Goal: Use online tool/utility: Utilize a website feature to perform a specific function

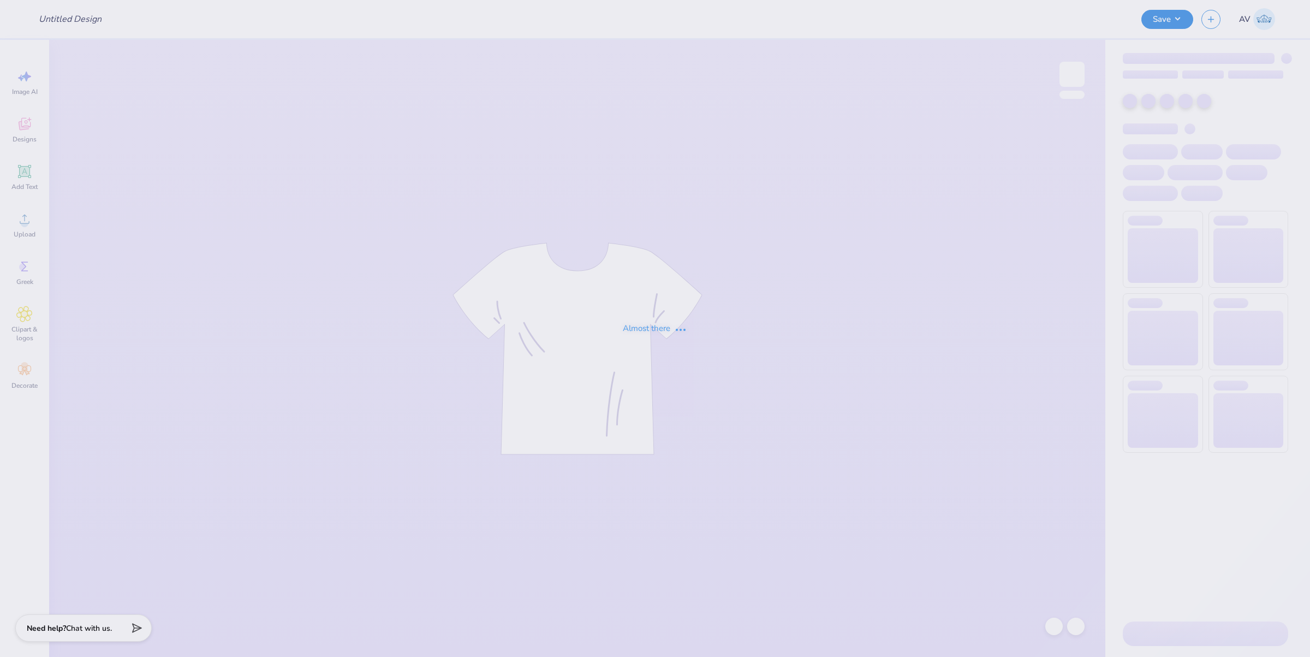
type input "Gamecocks baby t"
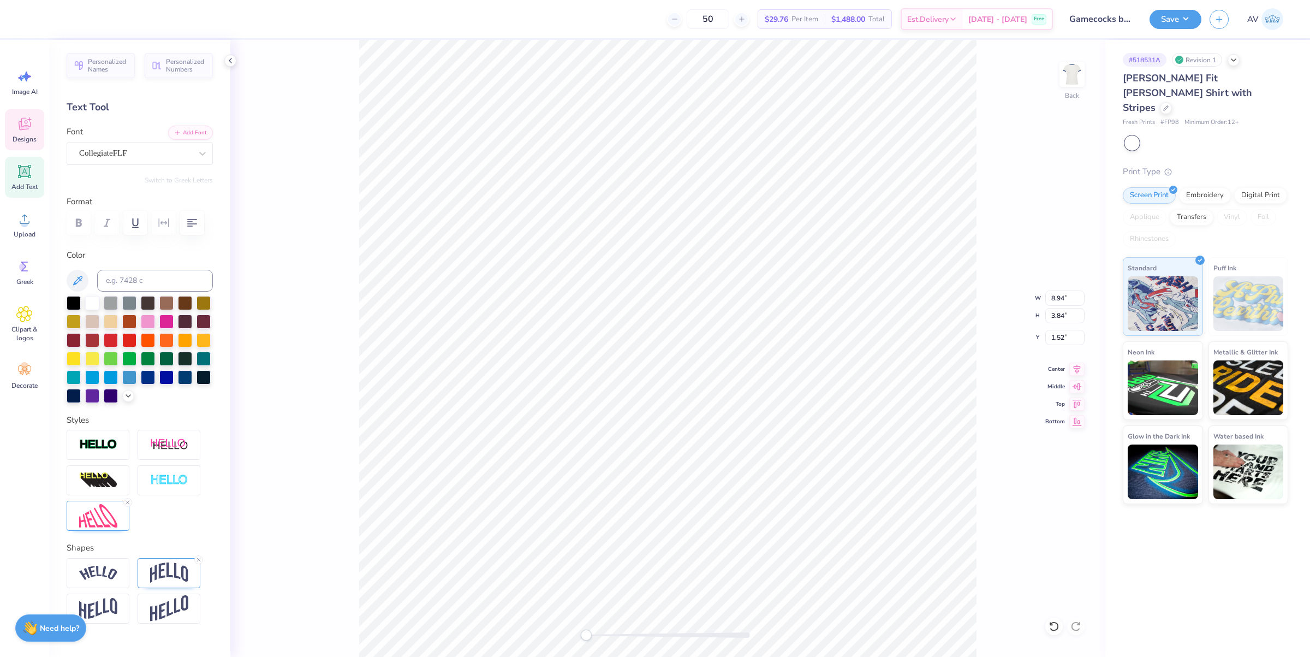
scroll to position [11, 1]
type input "8.94"
type input "3.84"
type input "1.52"
type input "1.38"
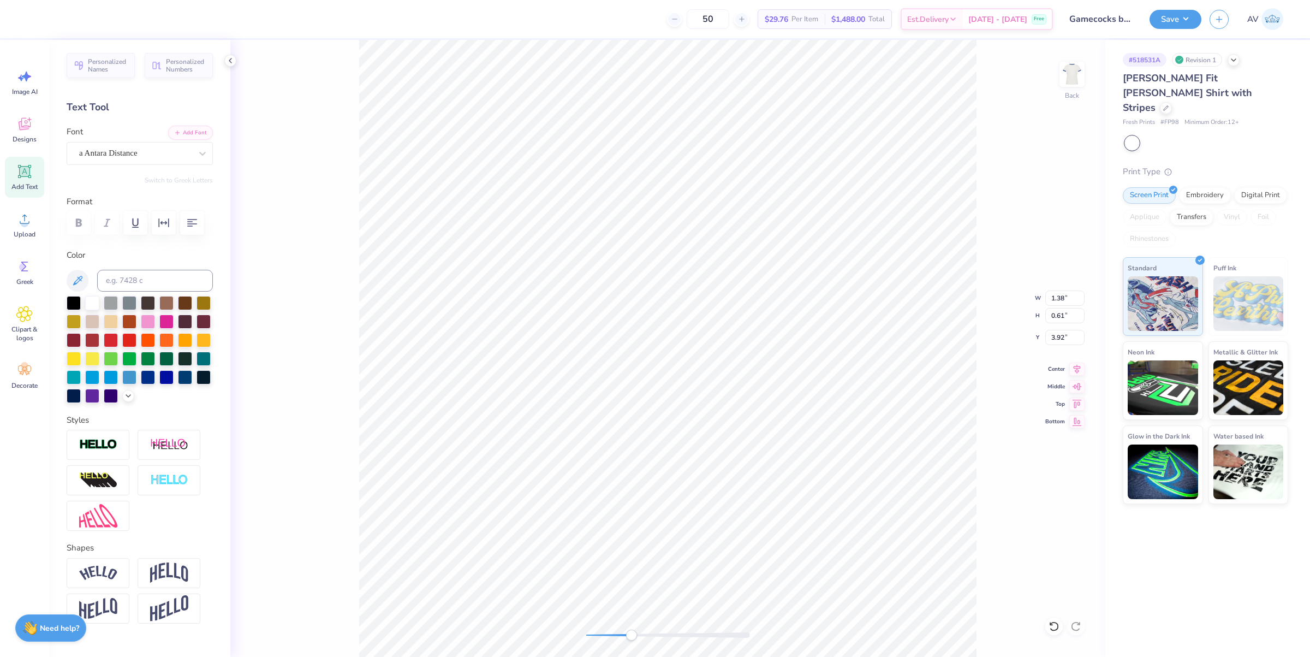
type input "0.61"
type input "3.92"
type textarea "asaSD"
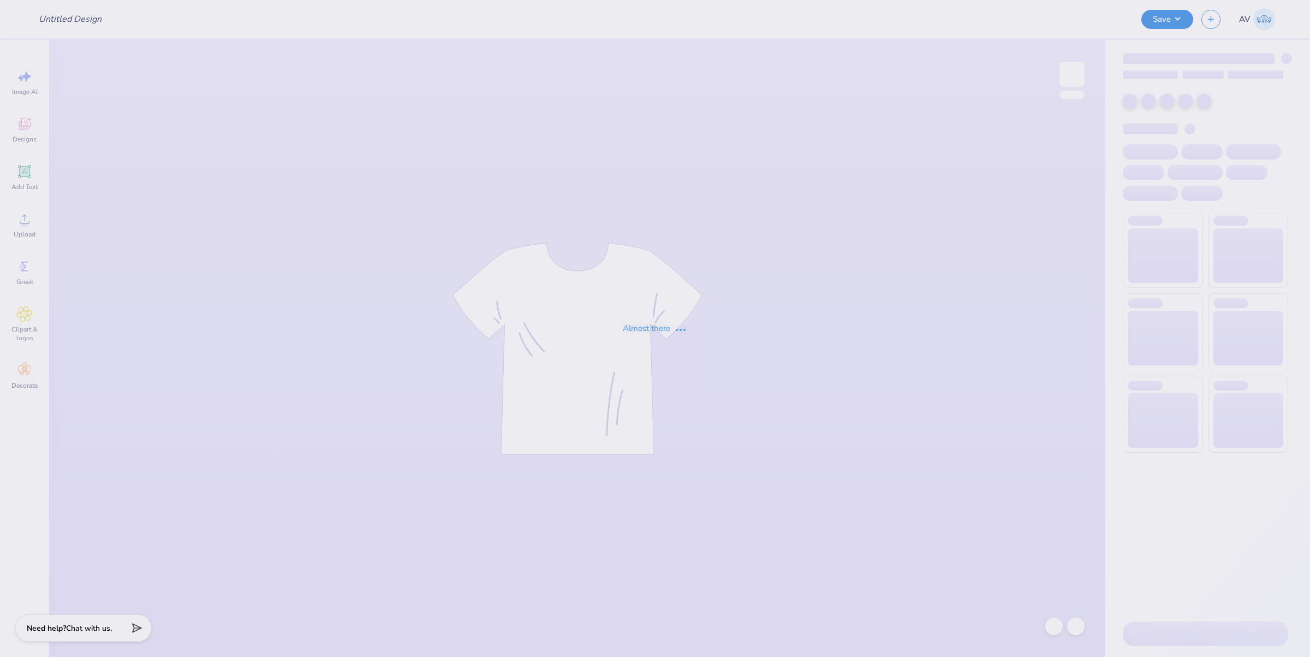
type input "TSHIRT"
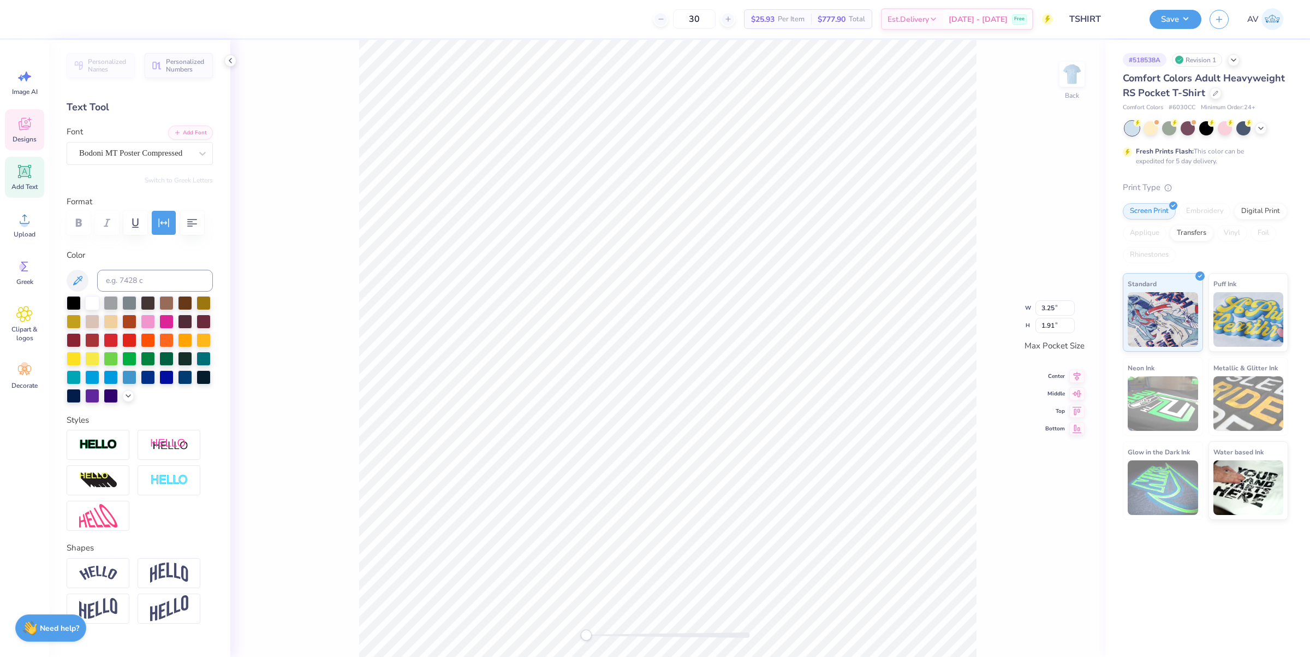
scroll to position [11, 1]
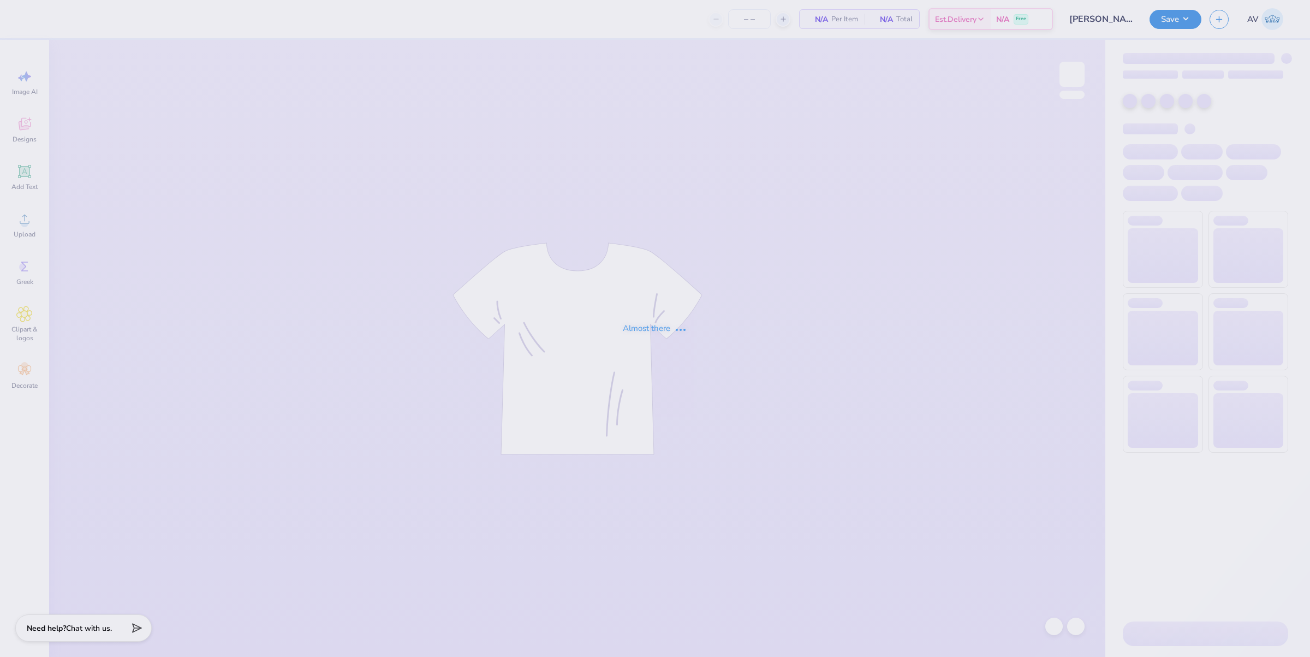
type input "12"
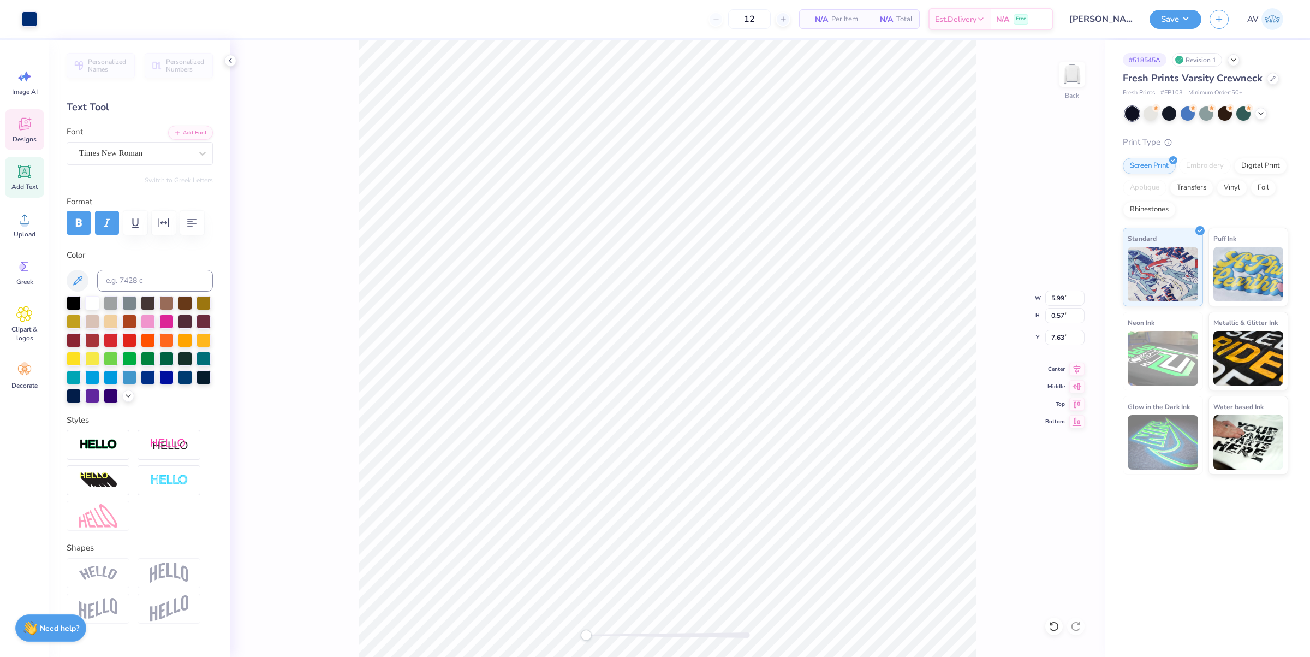
scroll to position [11, 1]
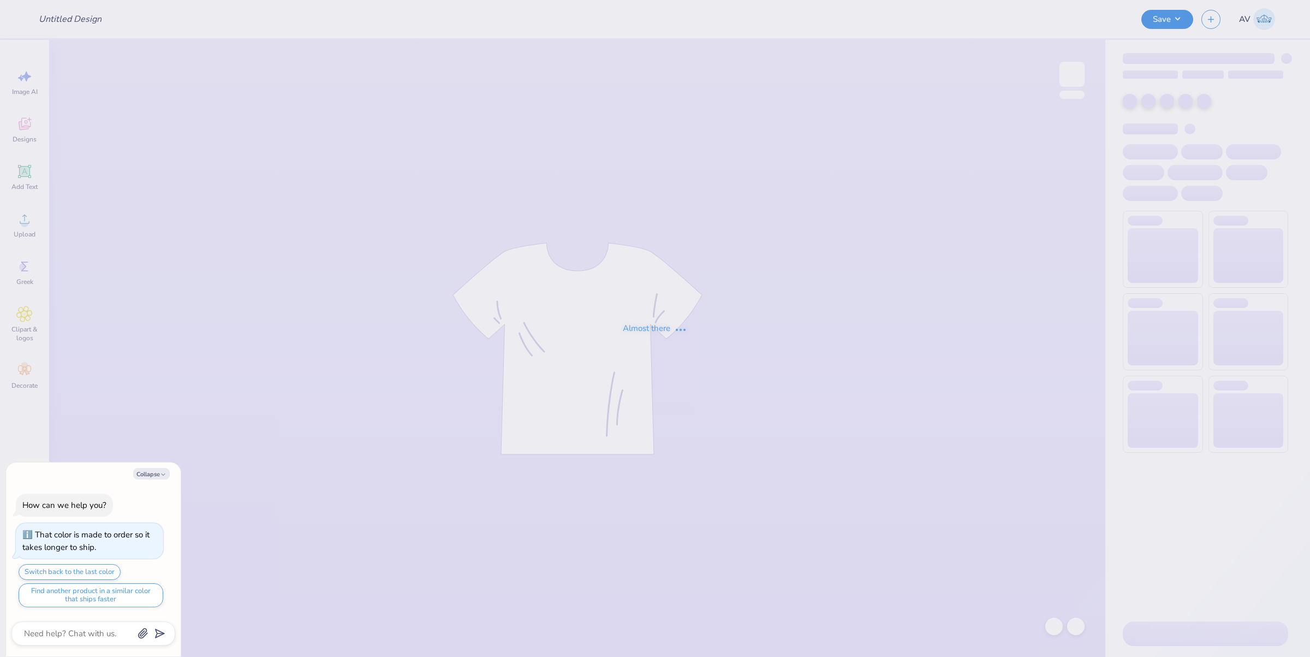
type textarea "x"
type input "fasa star"
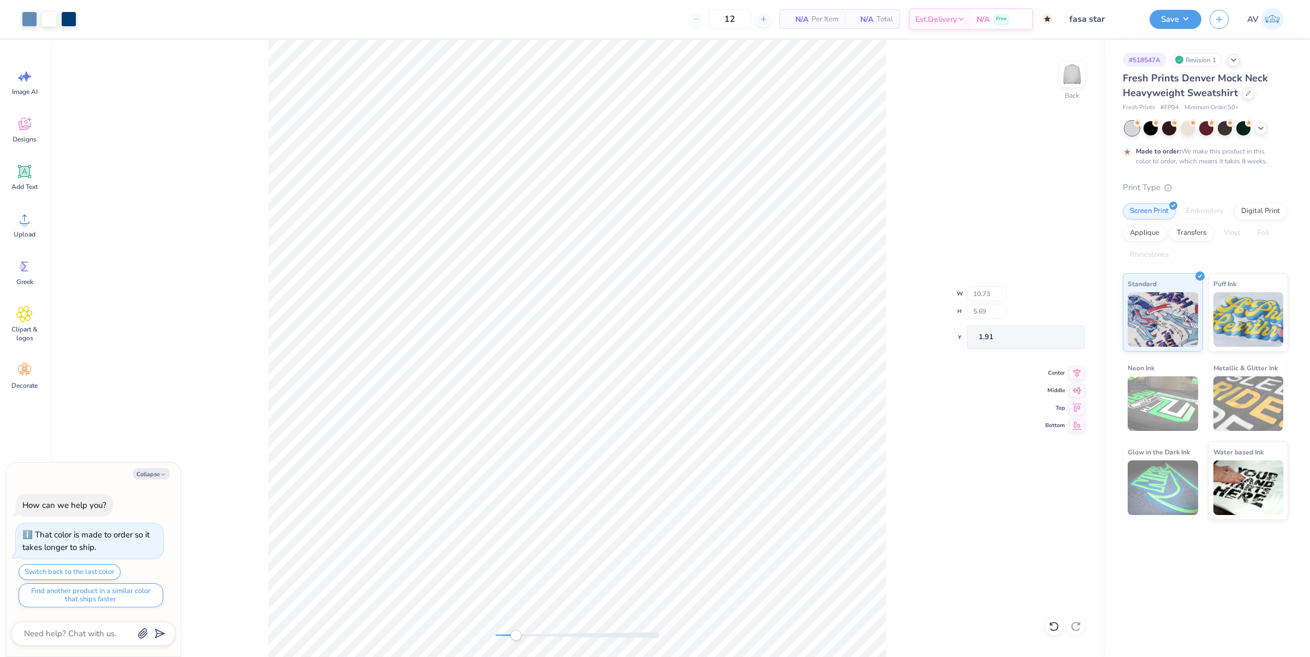
type textarea "x"
type input "2.22"
type input "3.07"
type input "2.92"
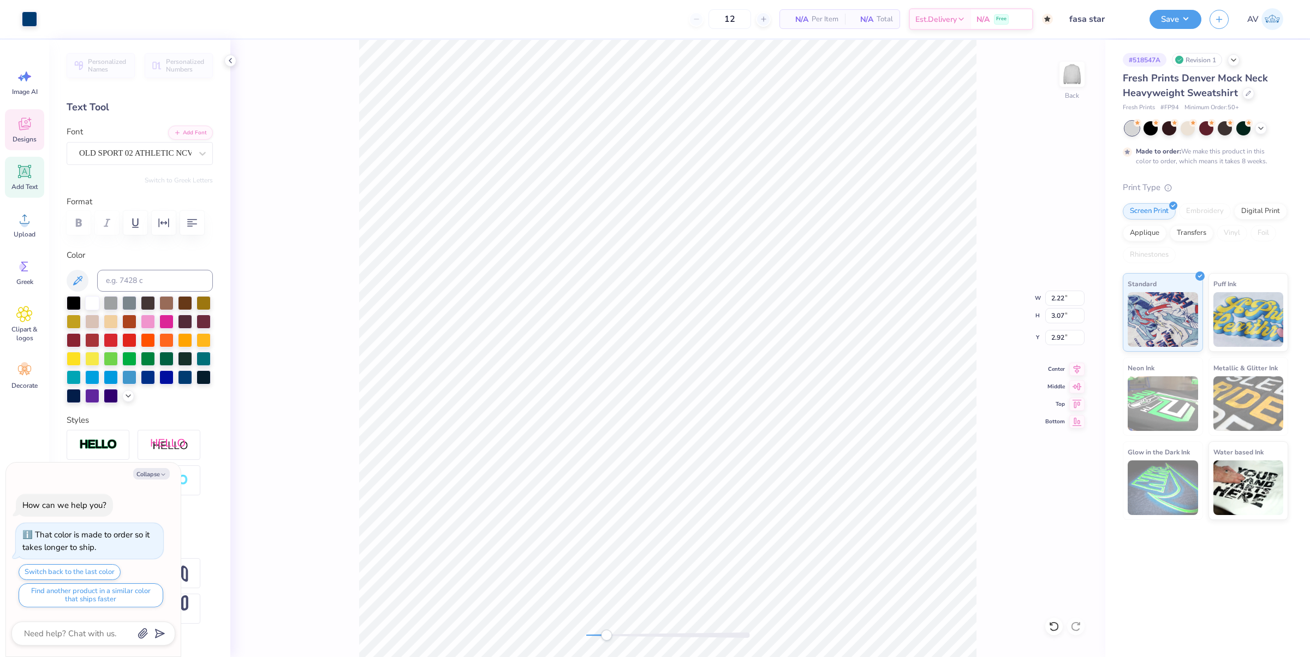
scroll to position [11, 1]
type textarea "x"
type input "1.87"
type input "0.69"
type input "6.91"
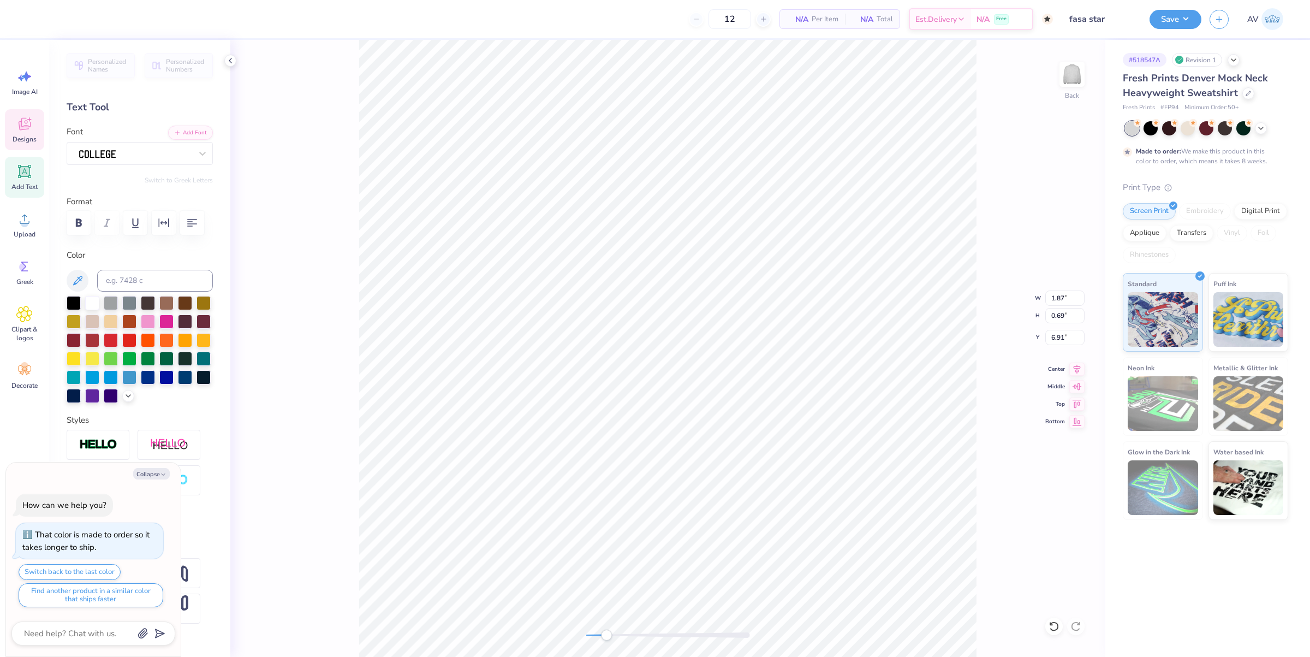
scroll to position [11, 2]
type textarea "x"
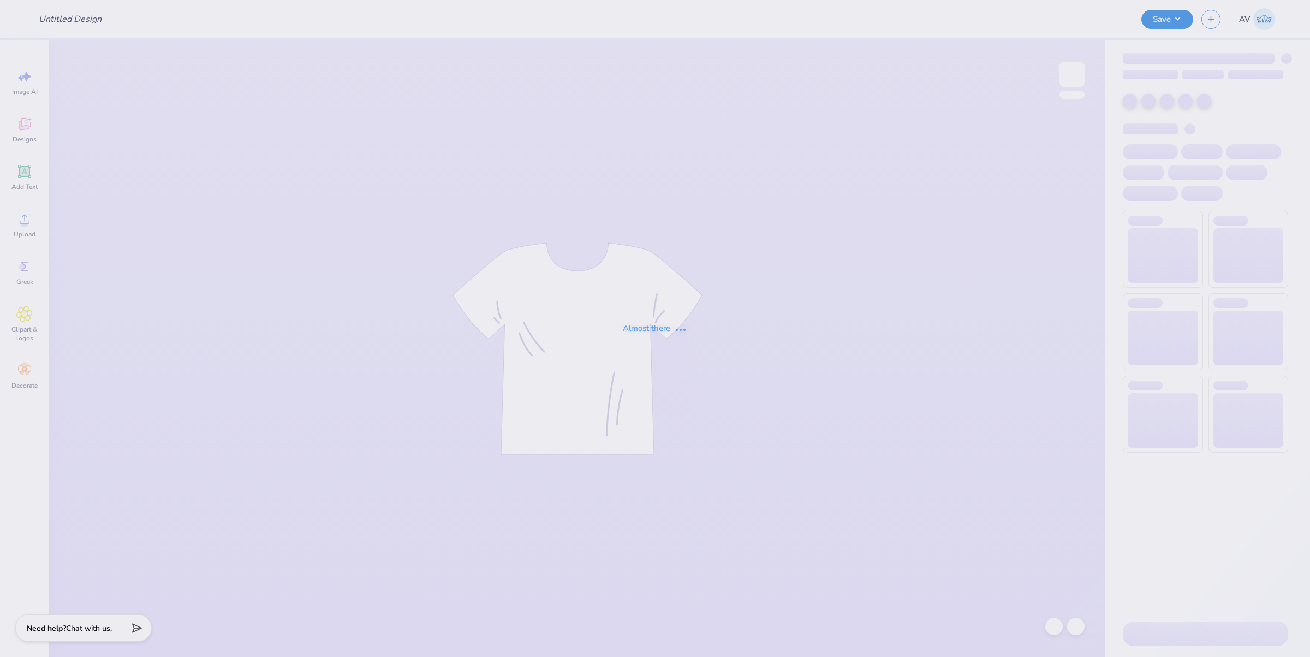
type input "cwc"
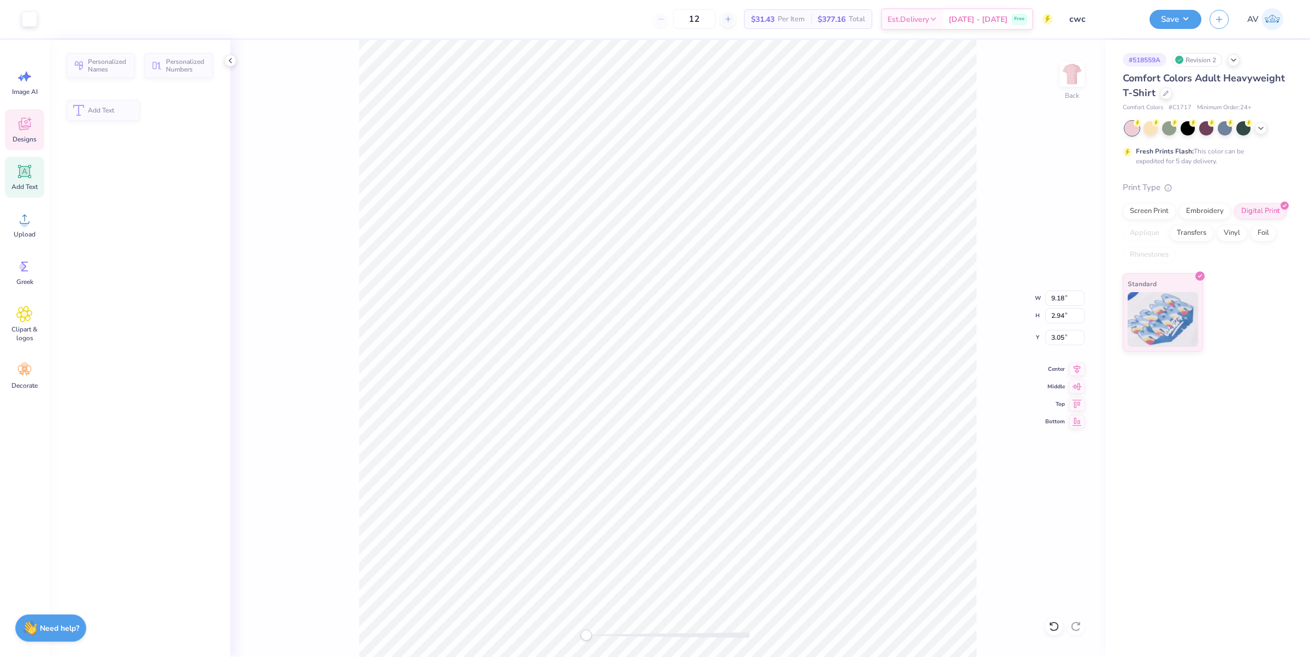
scroll to position [11, 1]
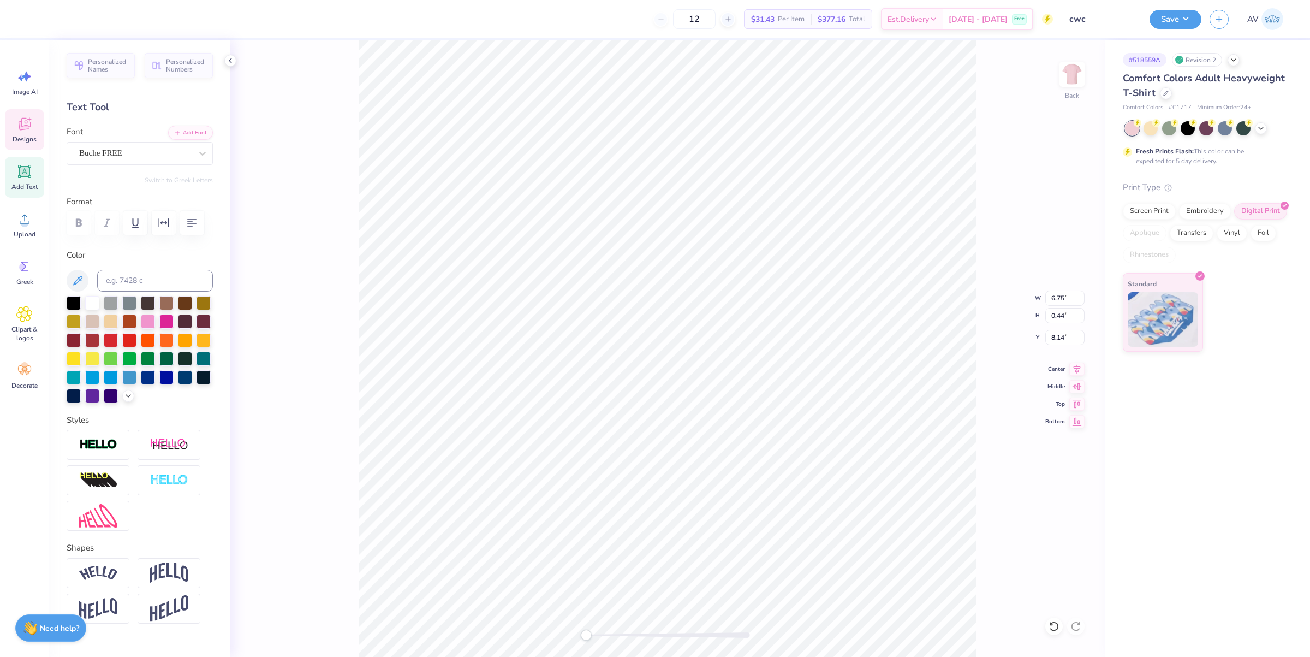
type input "6.75"
type input "0.44"
type input "8.14"
type input "3.13"
type input "0.66"
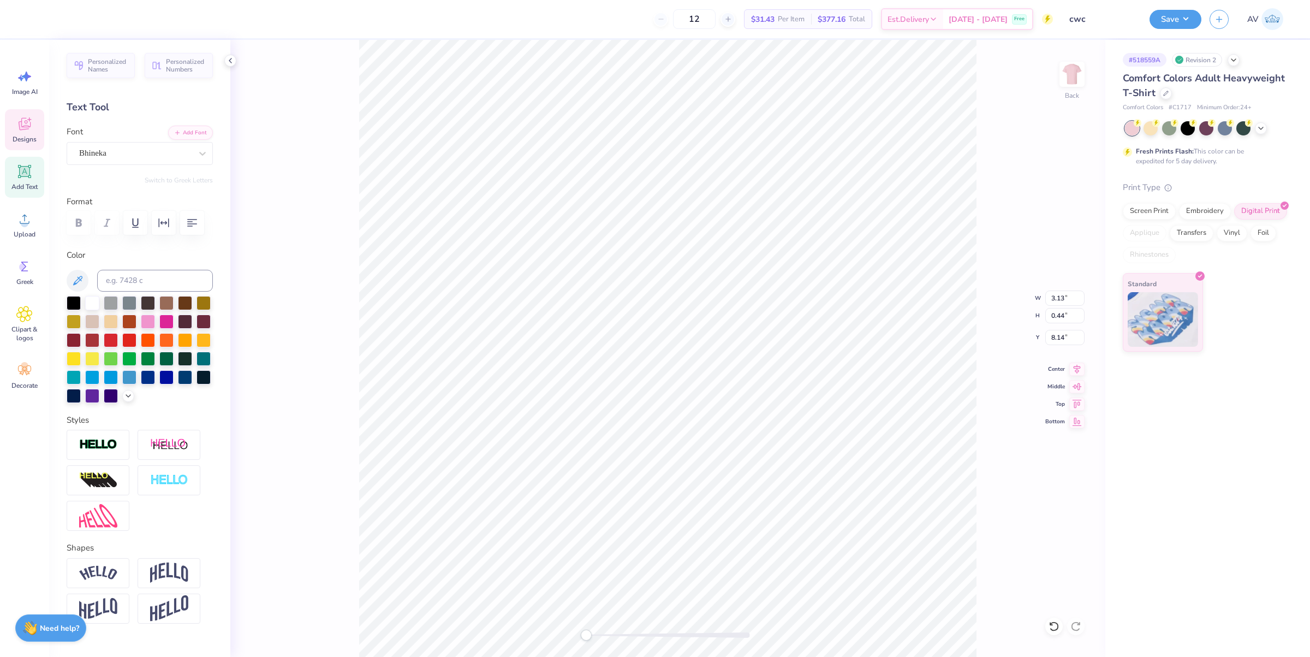
type input "6.93"
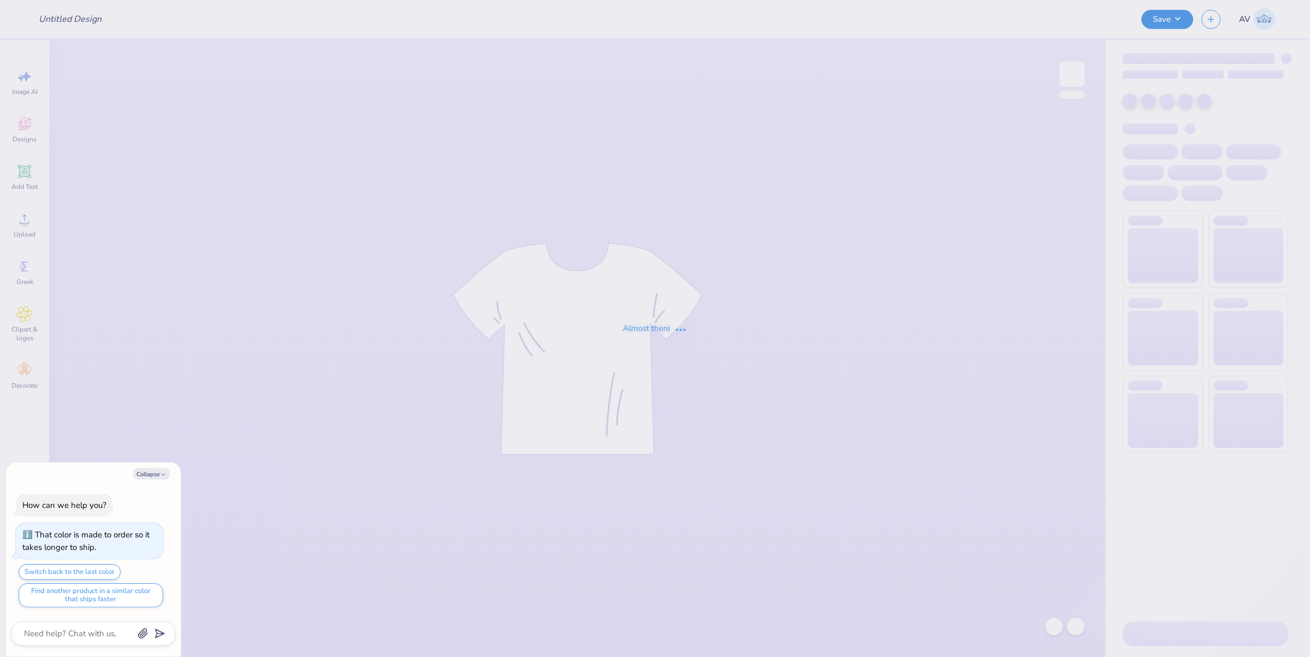
type input "Pink kk g"
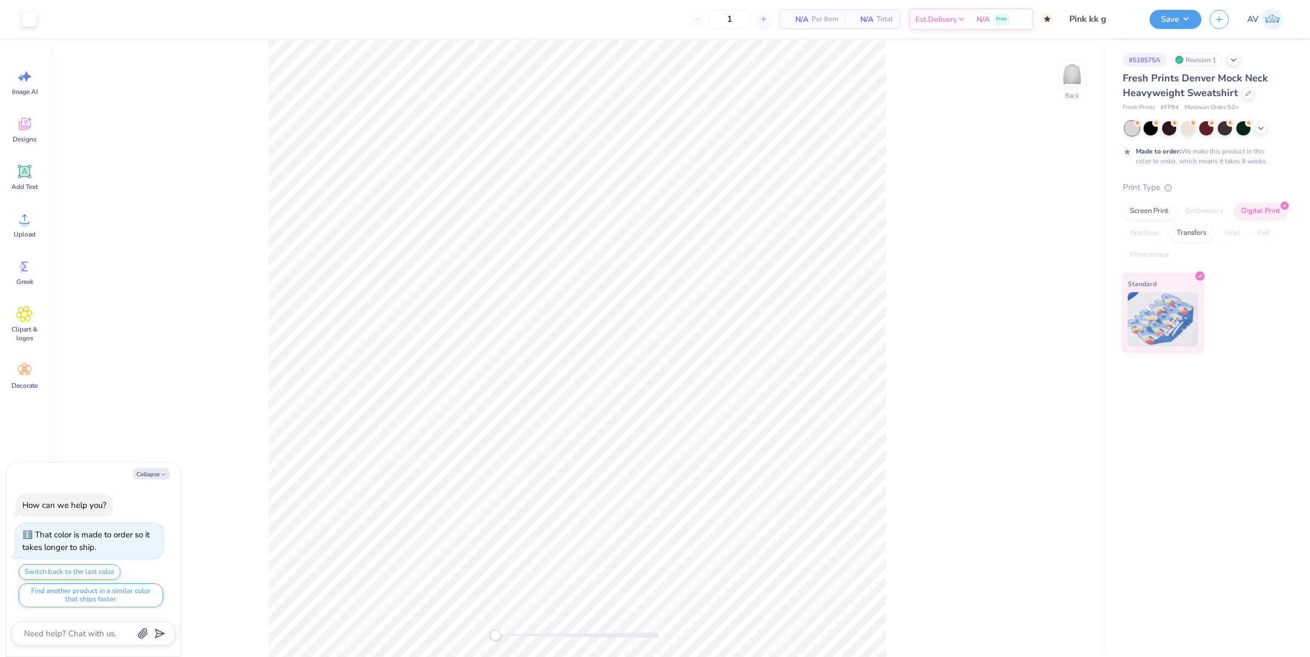
type textarea "x"
